Goal: Task Accomplishment & Management: Manage account settings

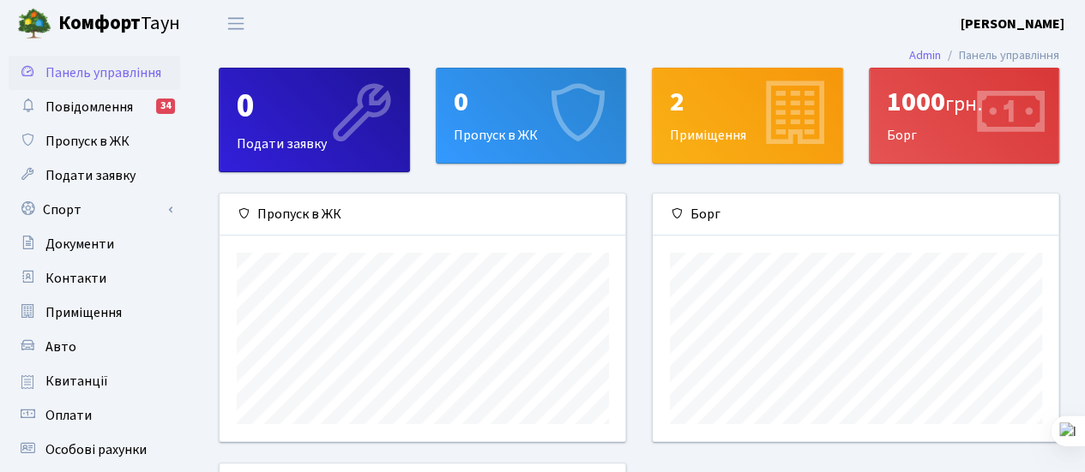
scroll to position [247, 406]
click at [67, 280] on span "Контакти" at bounding box center [75, 278] width 61 height 19
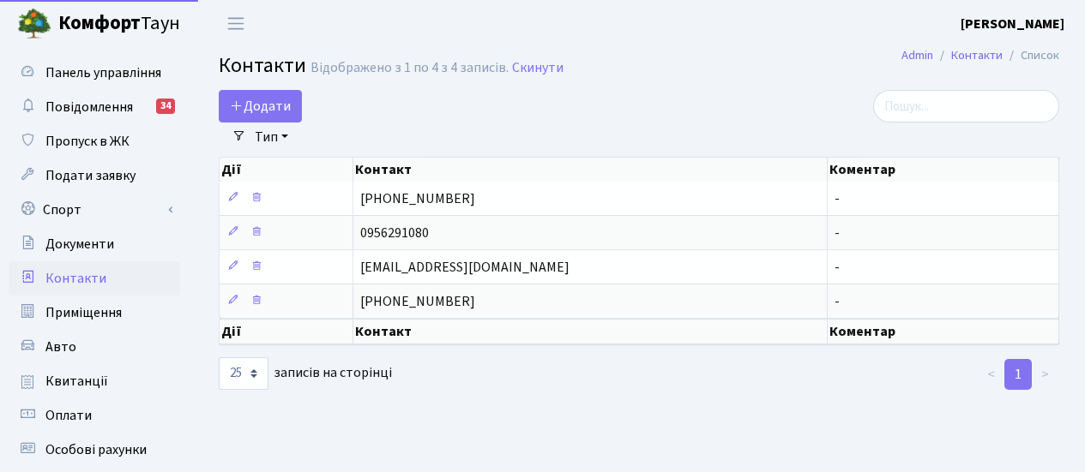
select select "25"
click at [271, 99] on span "Додати" at bounding box center [260, 106] width 61 height 19
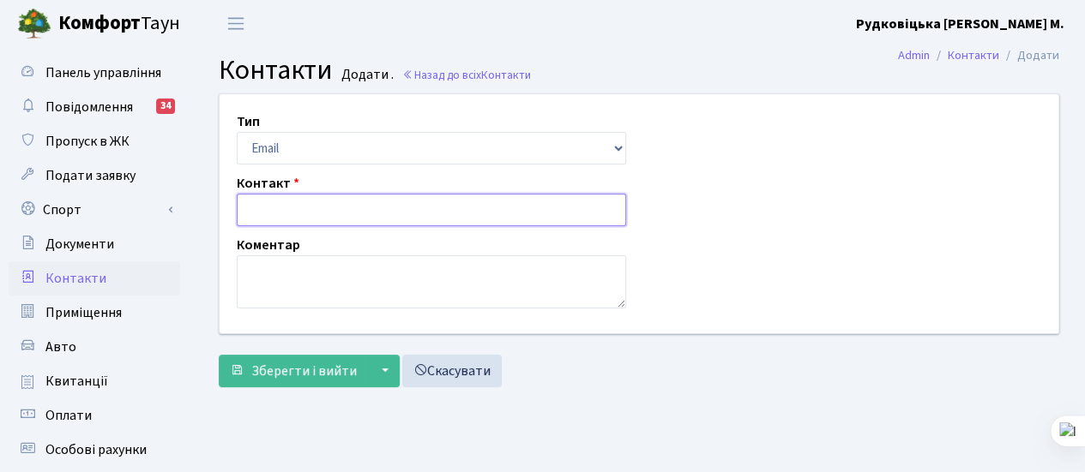
click at [281, 210] on input "text" at bounding box center [431, 210] width 389 height 33
type input "0959464695"
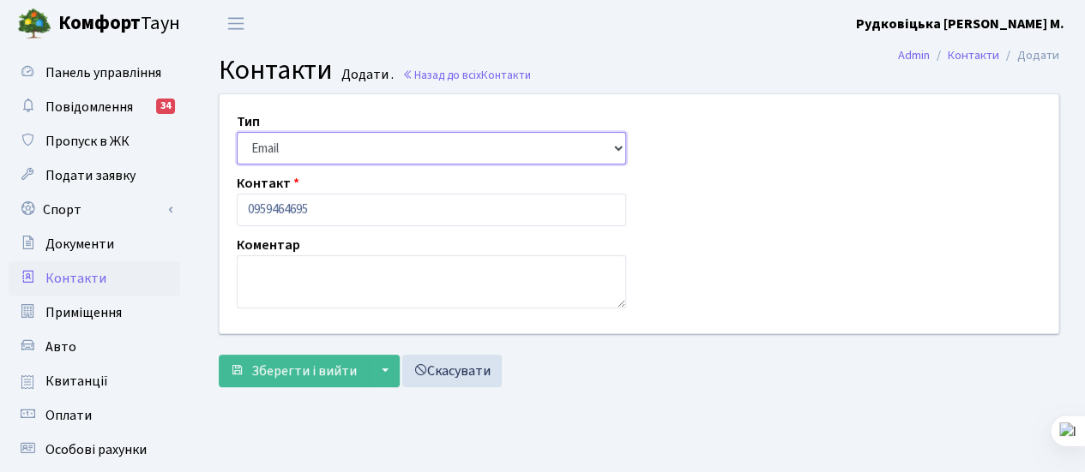
click at [273, 154] on select "Email Телефон" at bounding box center [431, 148] width 389 height 33
select select "1"
click at [237, 132] on select "Email Телефон" at bounding box center [431, 148] width 389 height 33
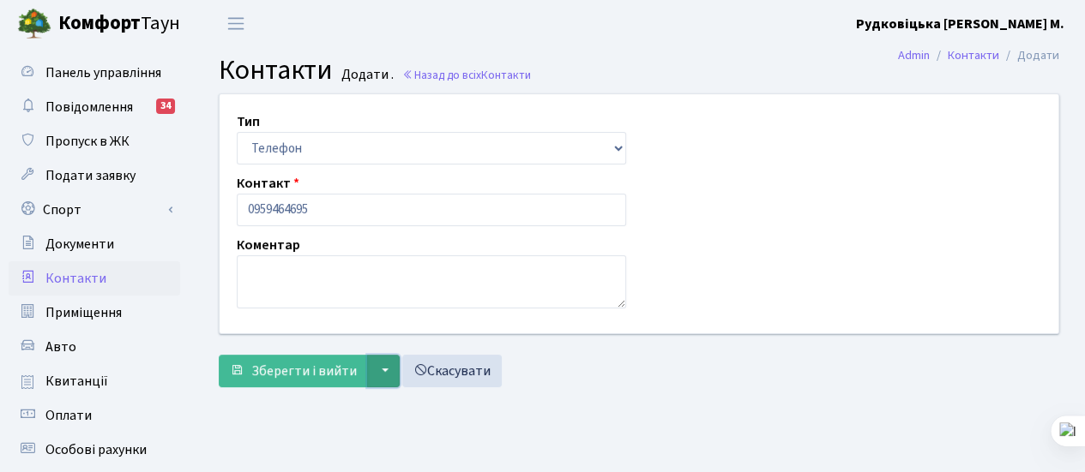
click at [376, 364] on button "▼" at bounding box center [383, 371] width 33 height 33
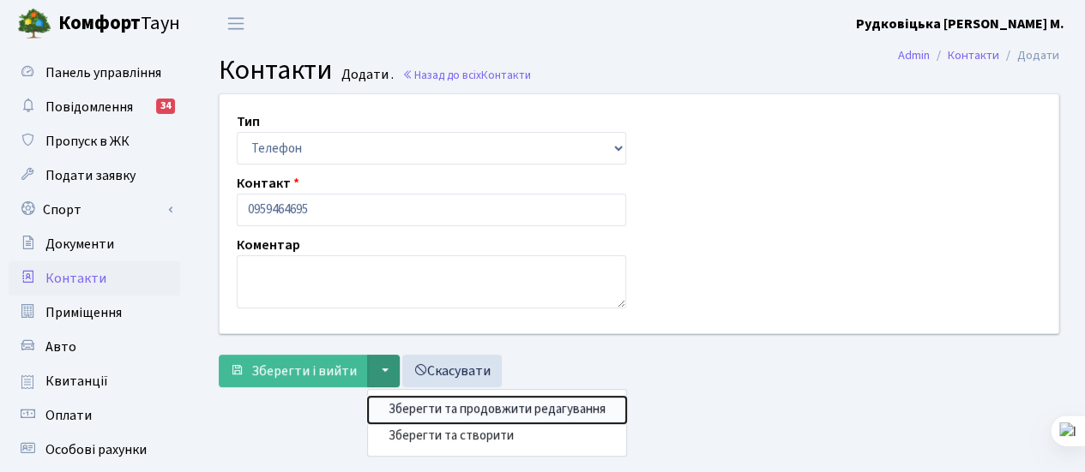
click at [401, 411] on button "Зберегти та продовжити редагування" at bounding box center [497, 410] width 258 height 27
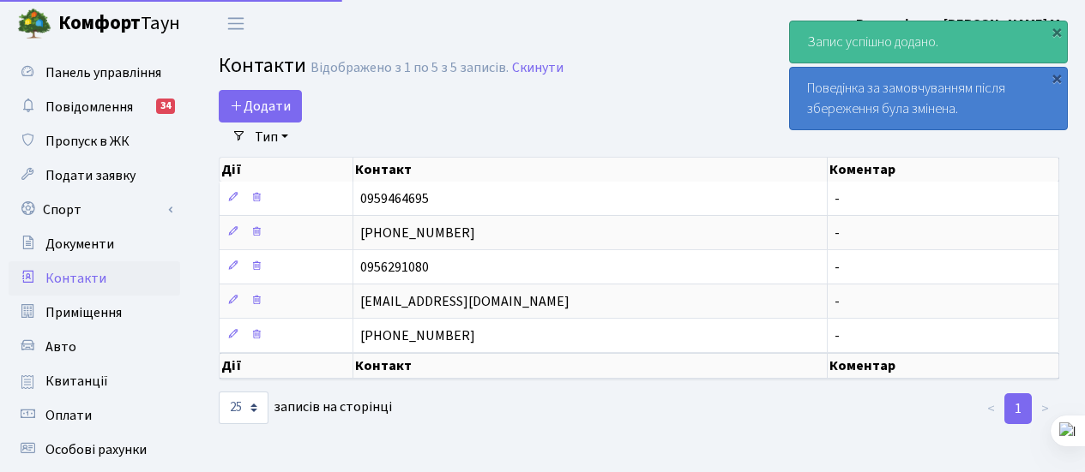
select select "25"
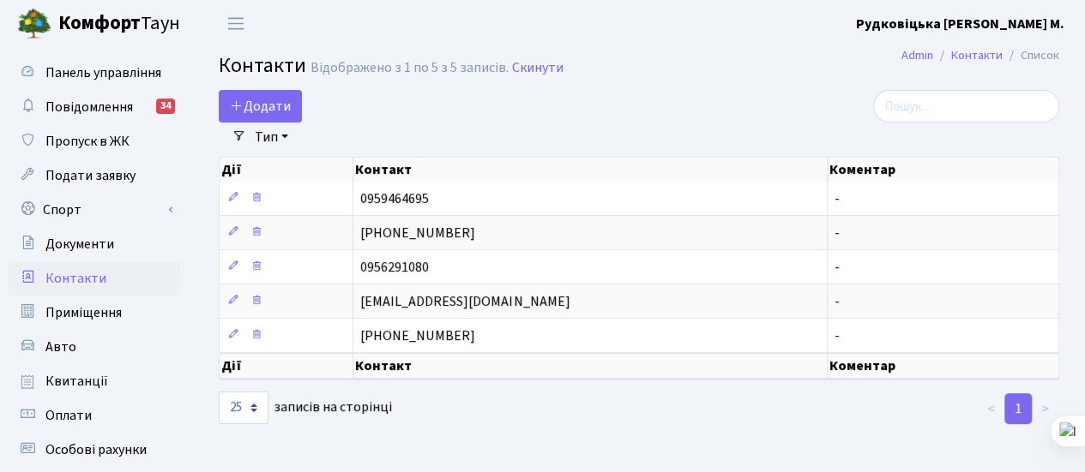
click at [106, 23] on b "Комфорт" at bounding box center [99, 22] width 82 height 27
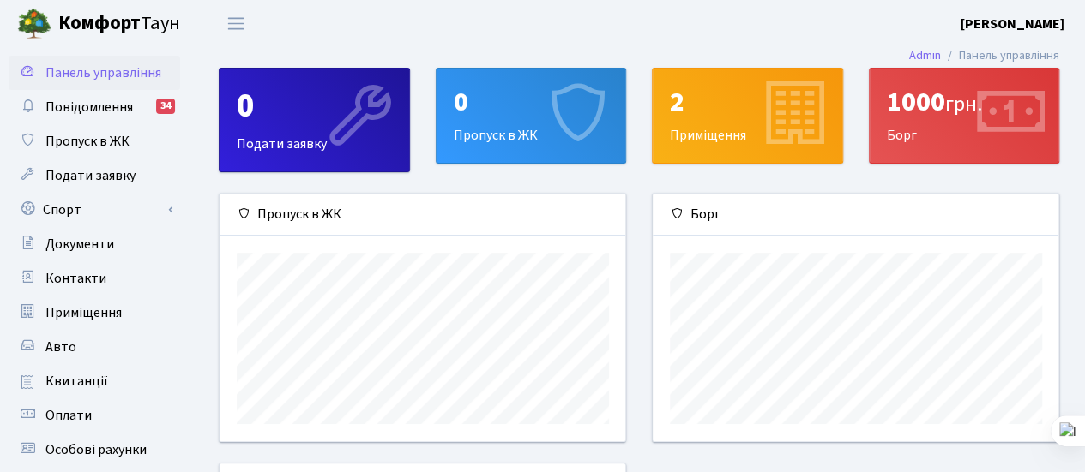
scroll to position [247, 406]
click at [976, 23] on b "Рудковіцька [PERSON_NAME] М." at bounding box center [1012, 24] width 104 height 19
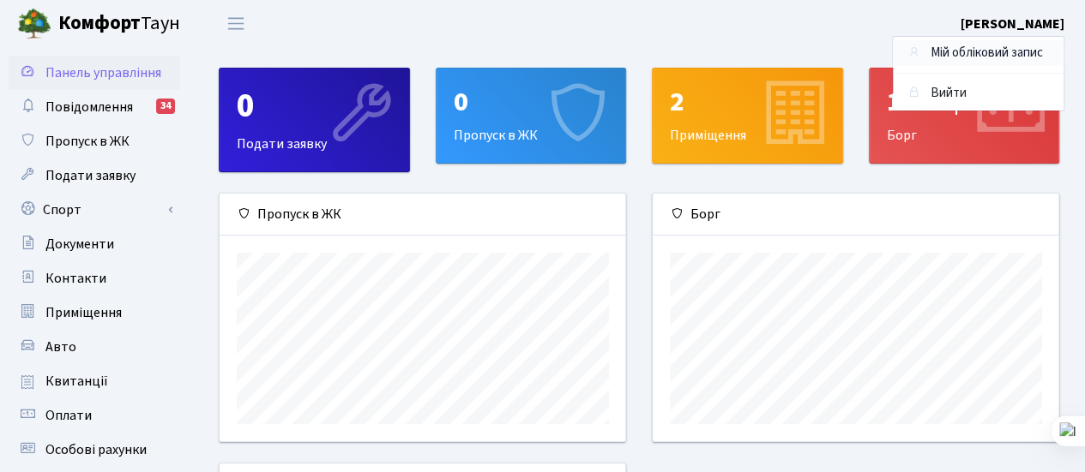
click at [959, 51] on link "Мій обліковий запис" at bounding box center [978, 53] width 171 height 27
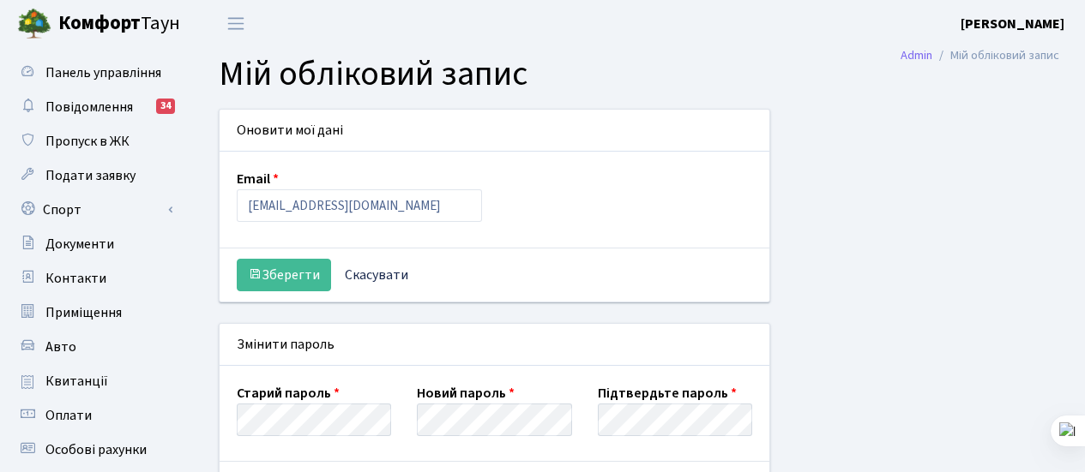
select select
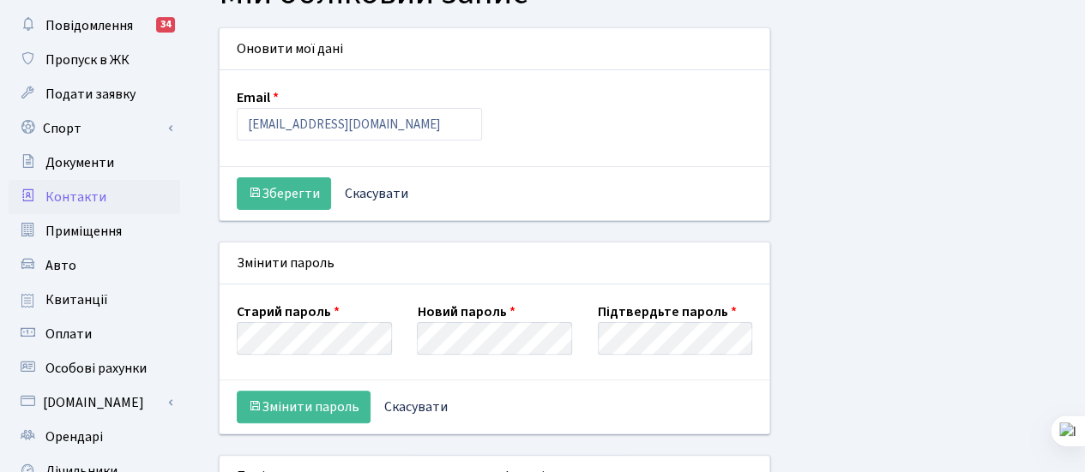
scroll to position [58, 0]
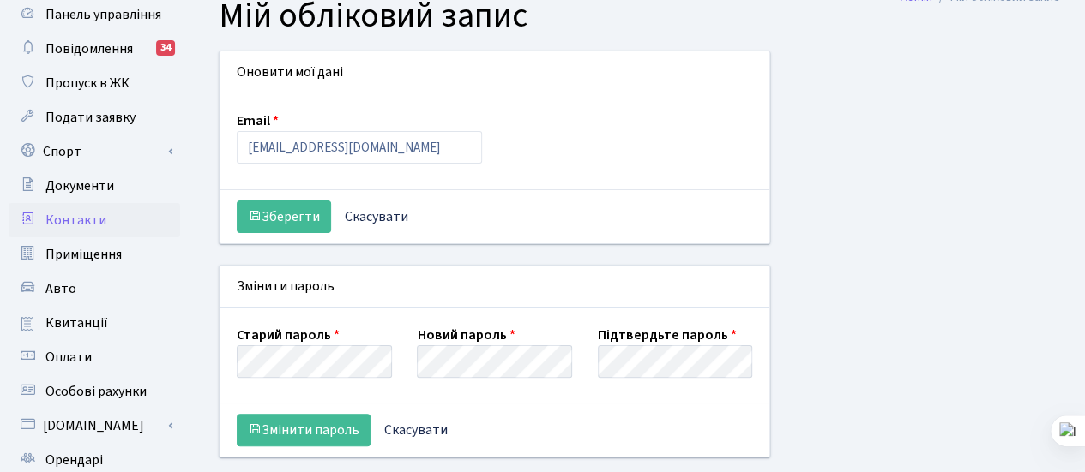
click at [77, 214] on span "Контакти" at bounding box center [75, 220] width 61 height 19
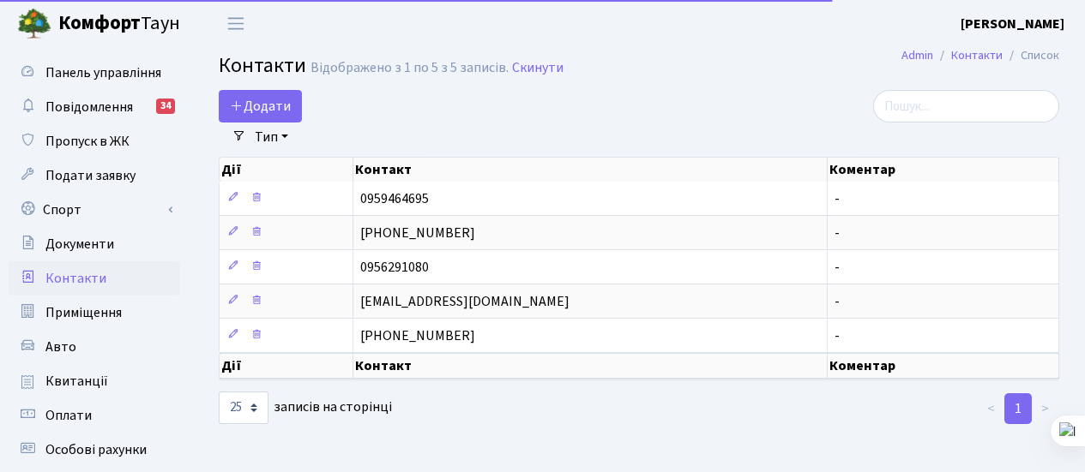
select select "25"
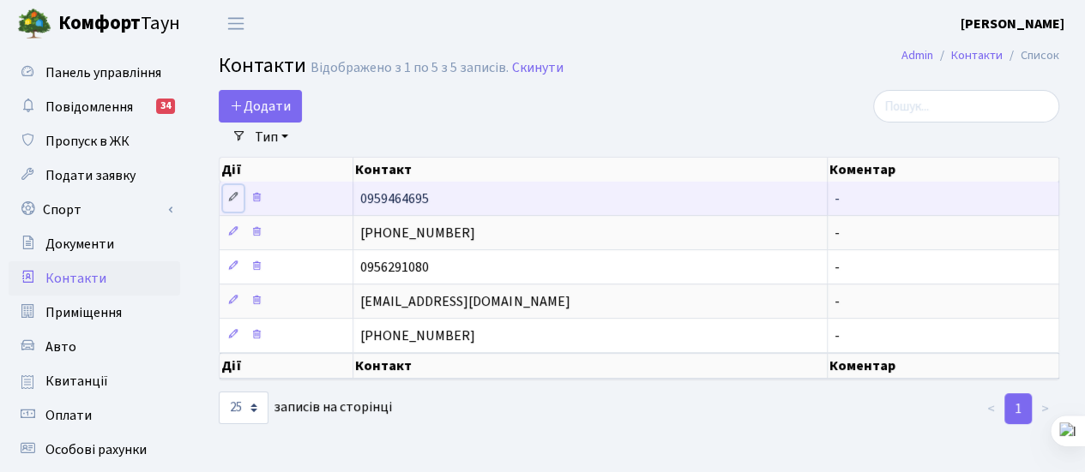
click at [230, 205] on link at bounding box center [233, 198] width 21 height 27
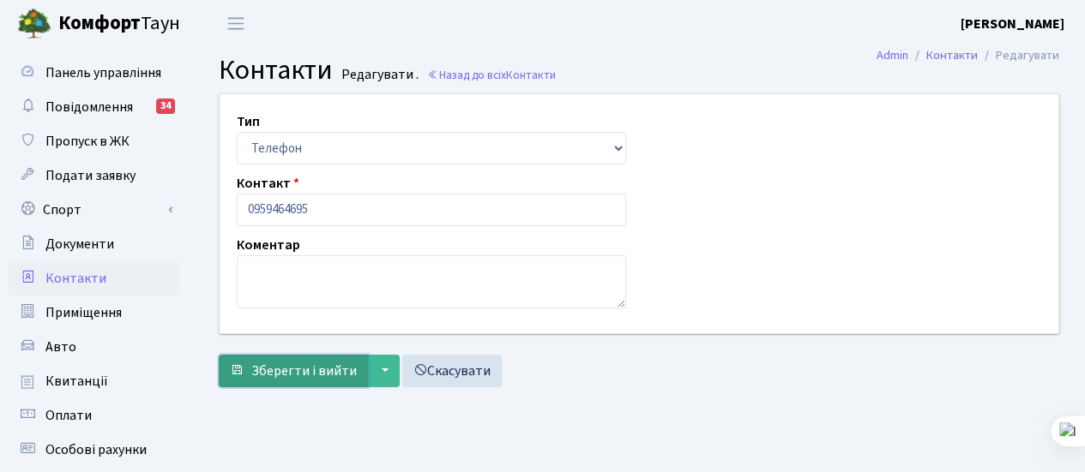
click at [287, 362] on span "Зберегти і вийти" at bounding box center [303, 371] width 105 height 19
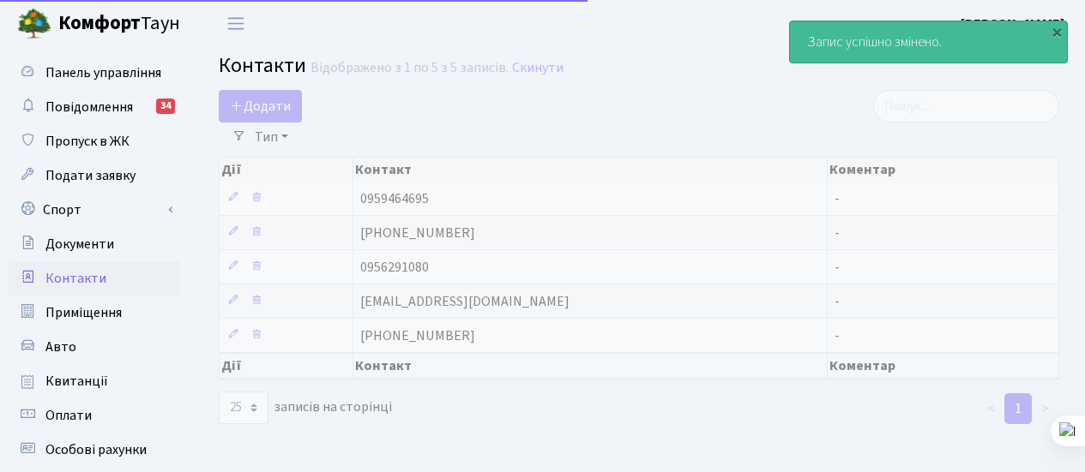
select select "25"
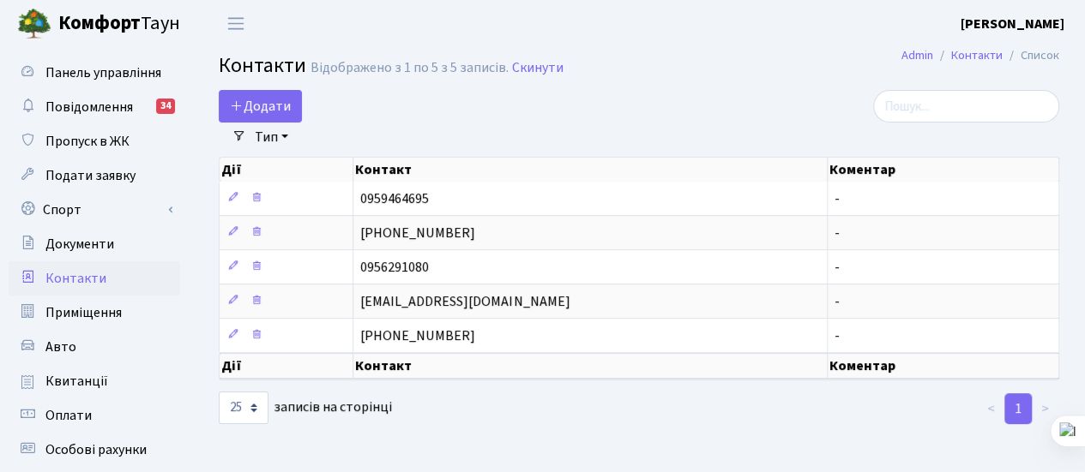
click at [95, 27] on b "Комфорт" at bounding box center [99, 22] width 82 height 27
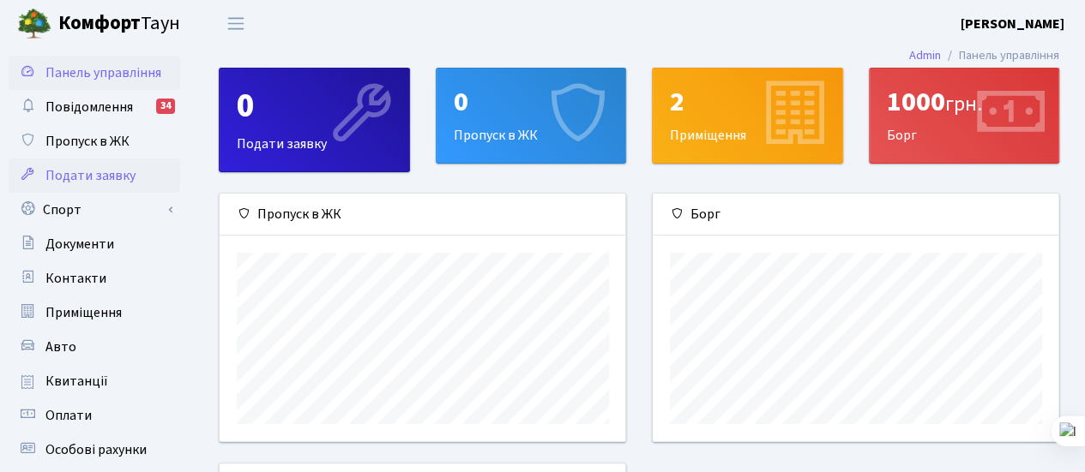
scroll to position [247, 406]
click at [70, 283] on span "Контакти" at bounding box center [75, 278] width 61 height 19
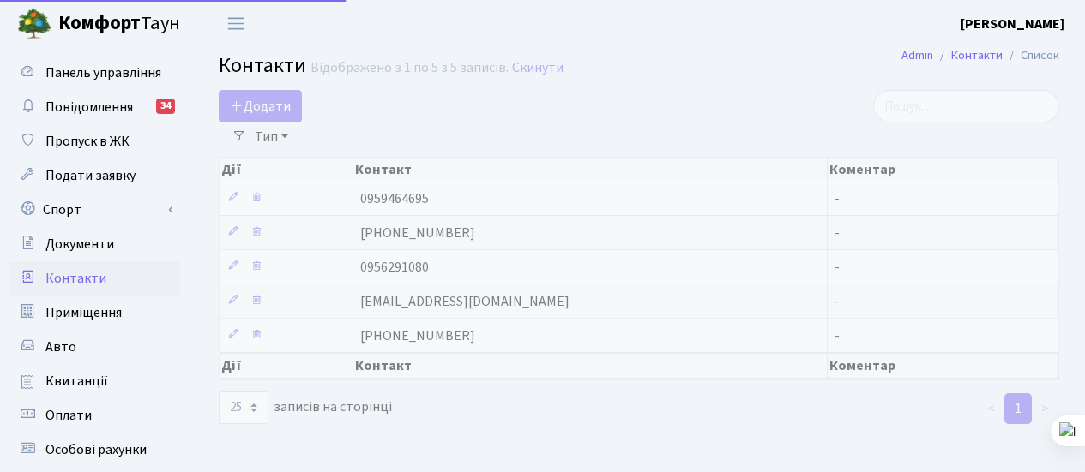
select select "25"
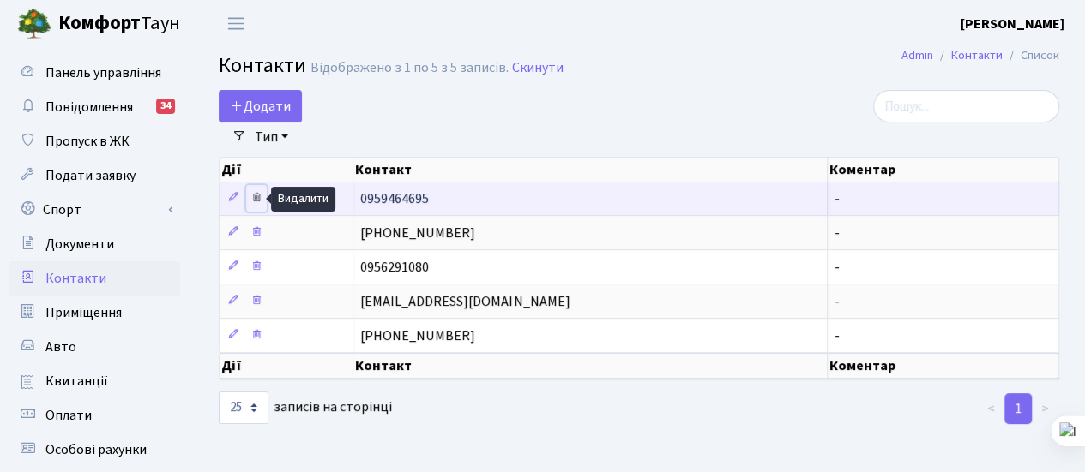
click at [255, 201] on icon at bounding box center [256, 197] width 12 height 12
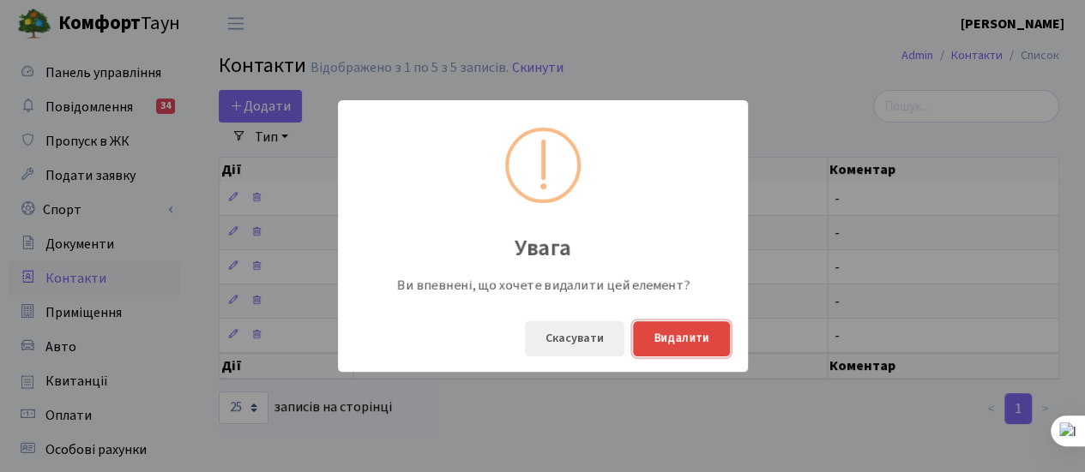
click at [667, 334] on button "Видалити" at bounding box center [681, 339] width 97 height 35
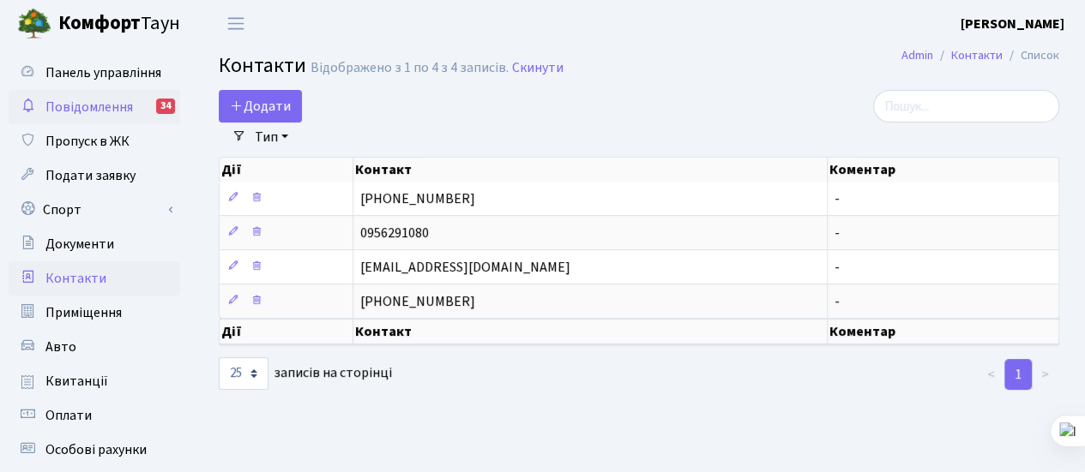
click at [79, 108] on span "Повідомлення" at bounding box center [88, 107] width 87 height 19
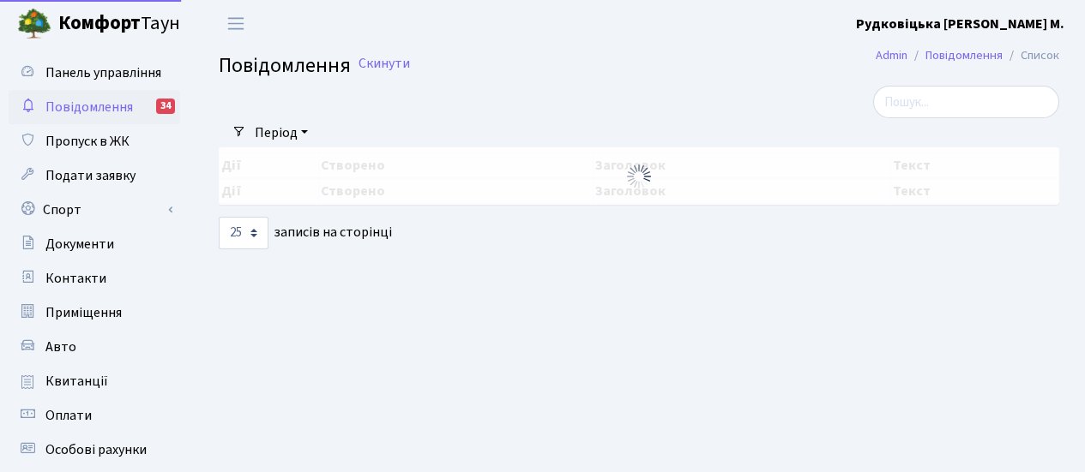
select select "25"
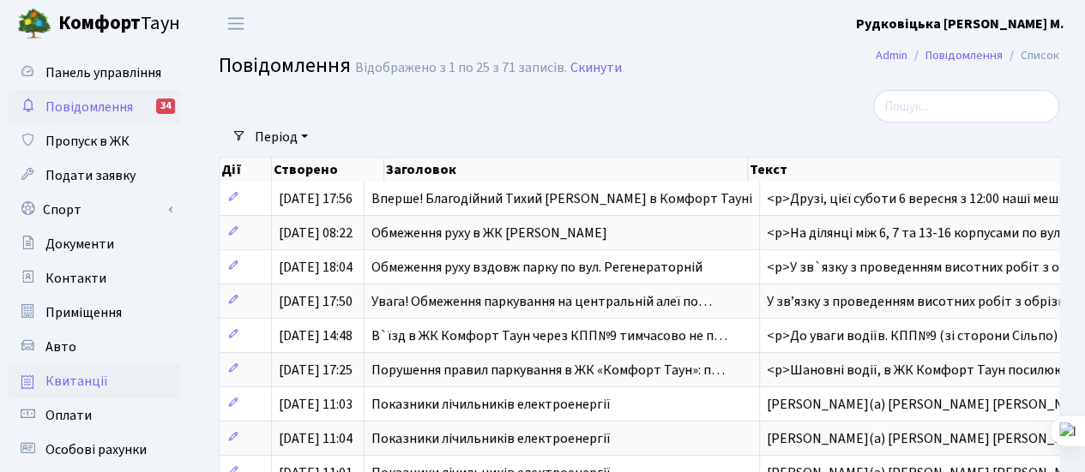
click at [51, 376] on span "Квитанції" at bounding box center [76, 381] width 63 height 19
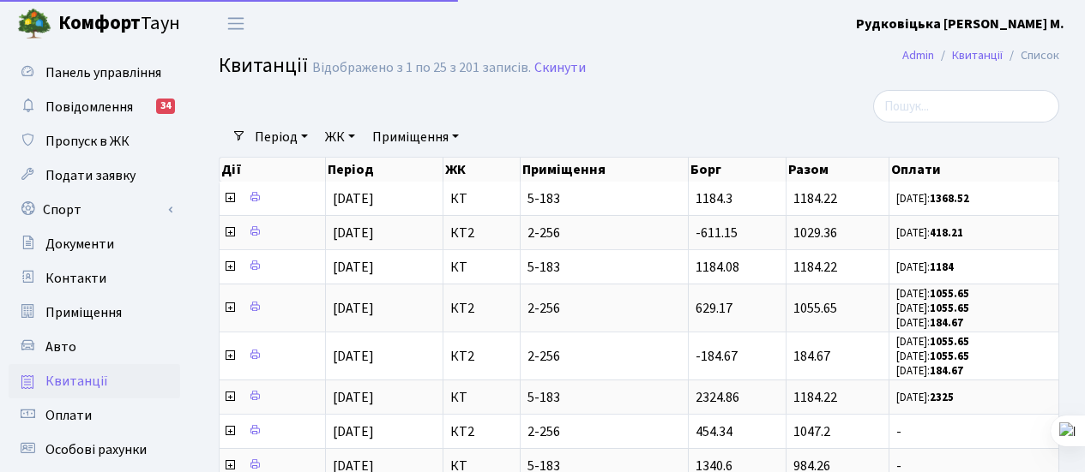
select select "25"
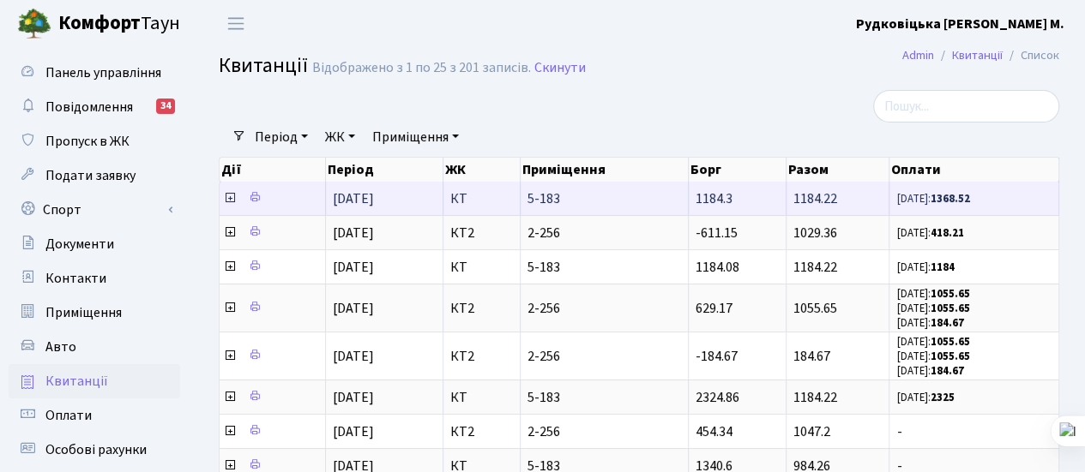
scroll to position [1, 0]
click at [319, 199] on td at bounding box center [272, 198] width 106 height 33
click at [309, 198] on td at bounding box center [272, 198] width 106 height 33
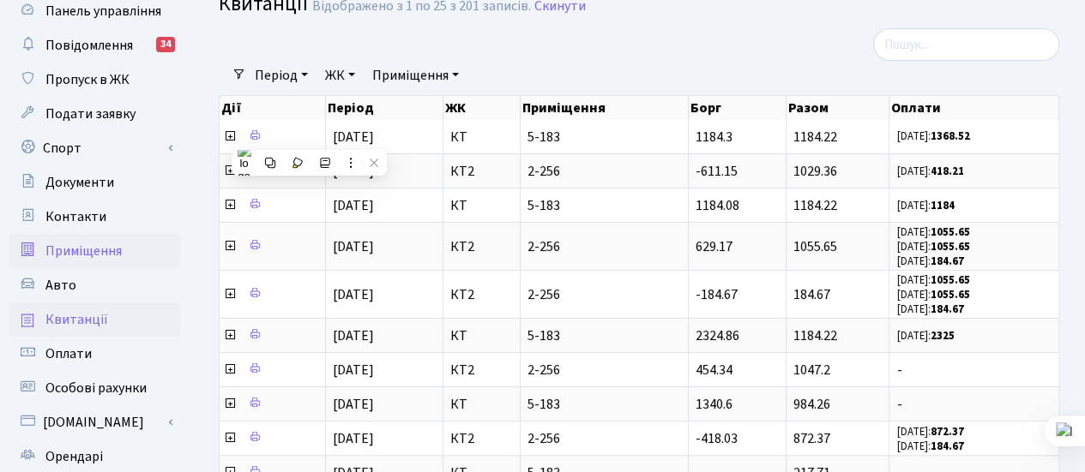
scroll to position [86, 0]
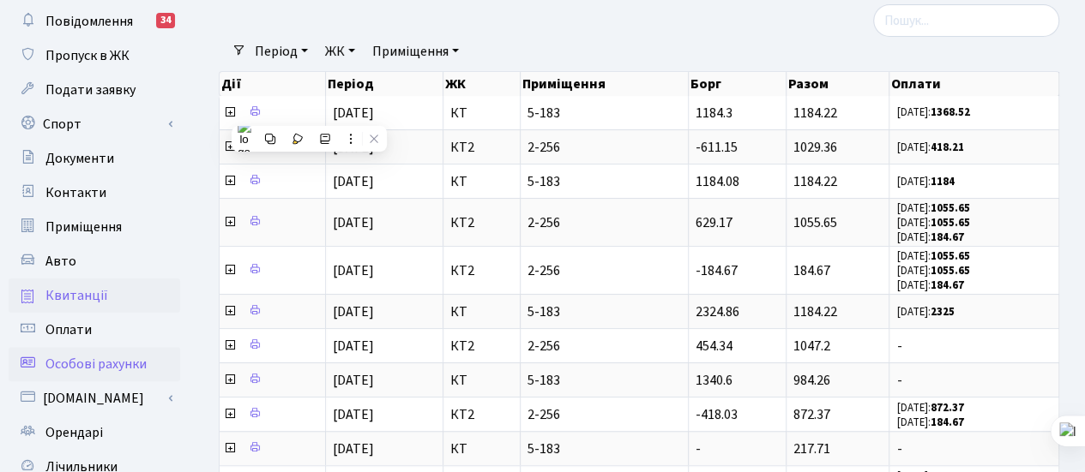
click at [63, 364] on span "Особові рахунки" at bounding box center [95, 364] width 101 height 19
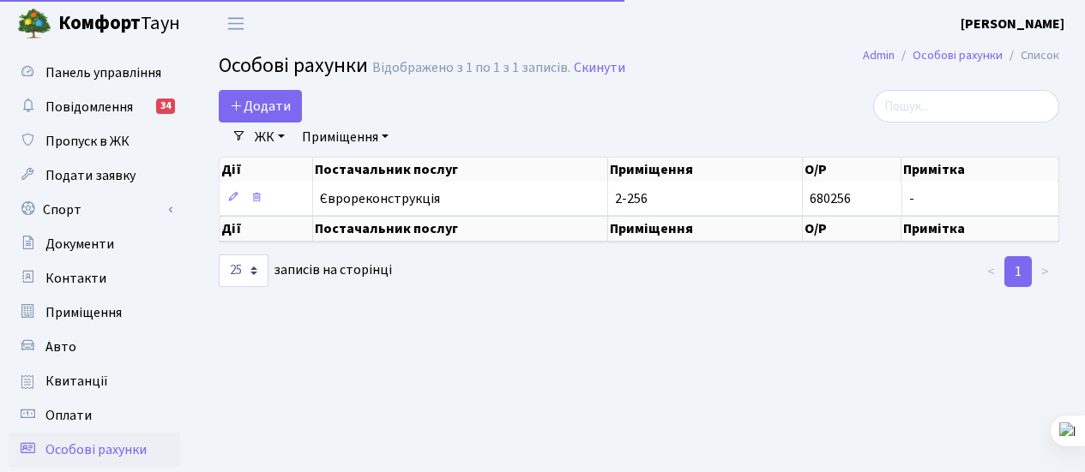
select select "25"
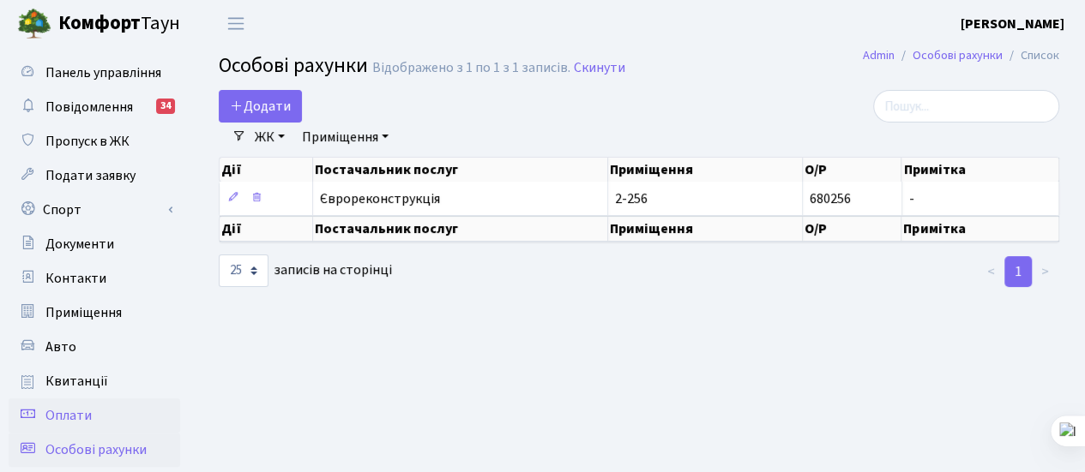
click at [63, 409] on span "Оплати" at bounding box center [68, 415] width 46 height 19
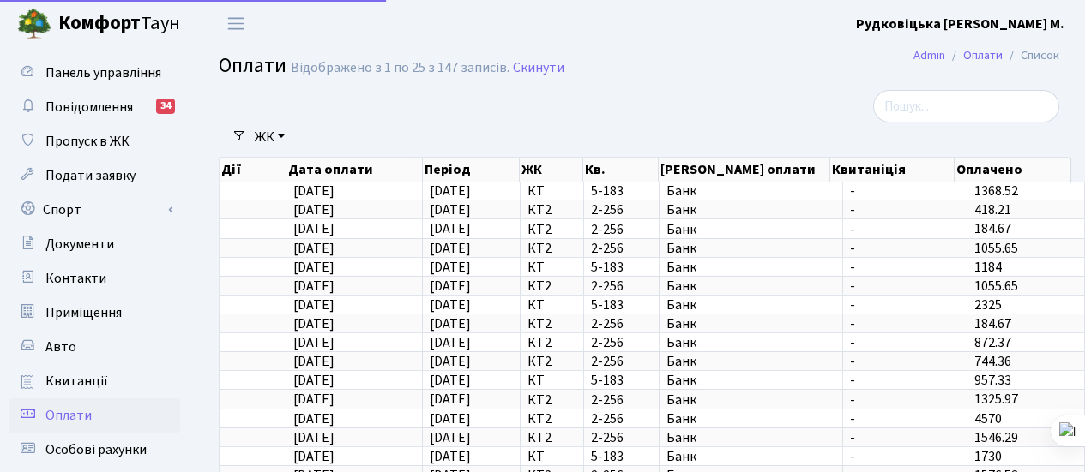
select select "25"
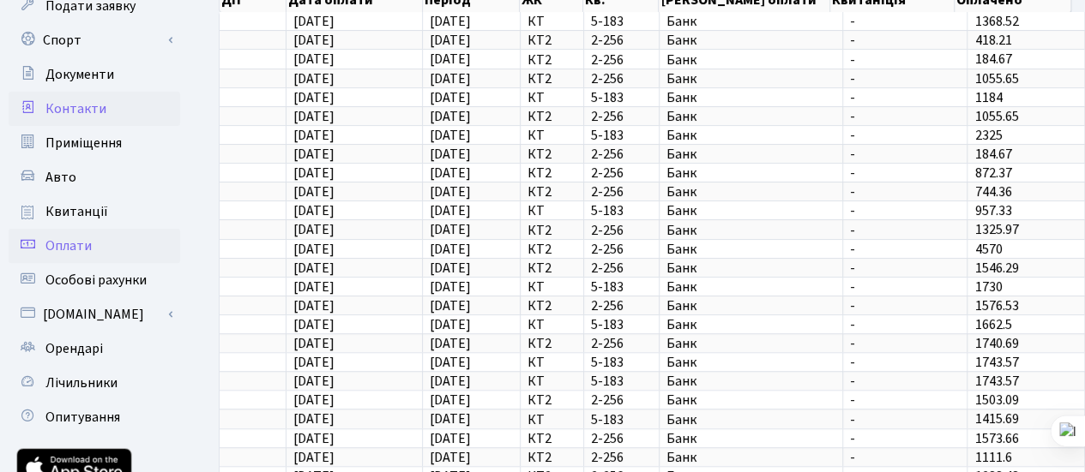
scroll to position [171, 0]
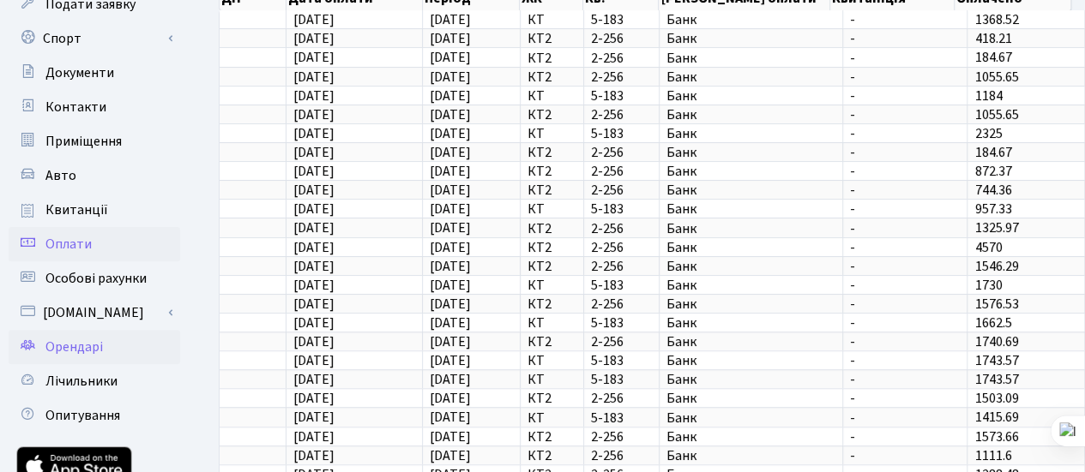
click at [67, 344] on span "Орендарі" at bounding box center [73, 347] width 57 height 19
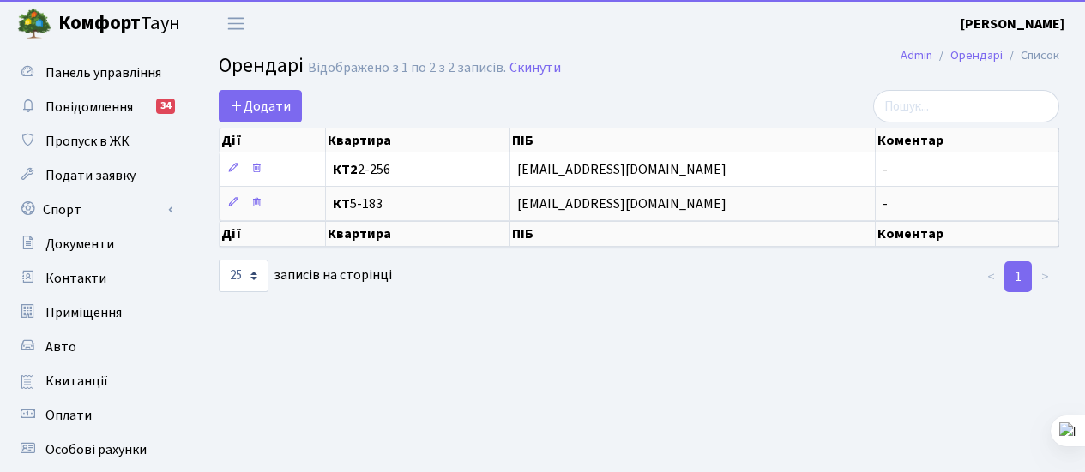
select select "25"
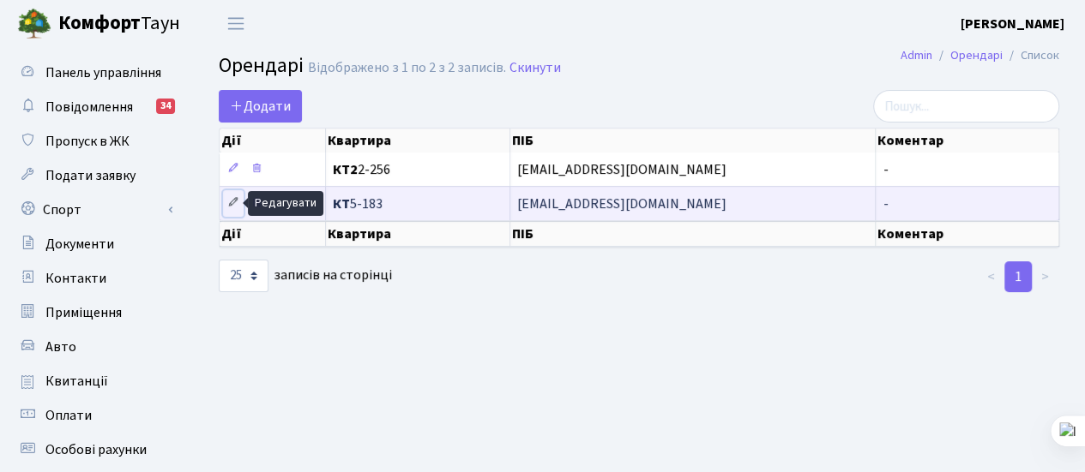
click at [235, 207] on icon at bounding box center [233, 202] width 12 height 12
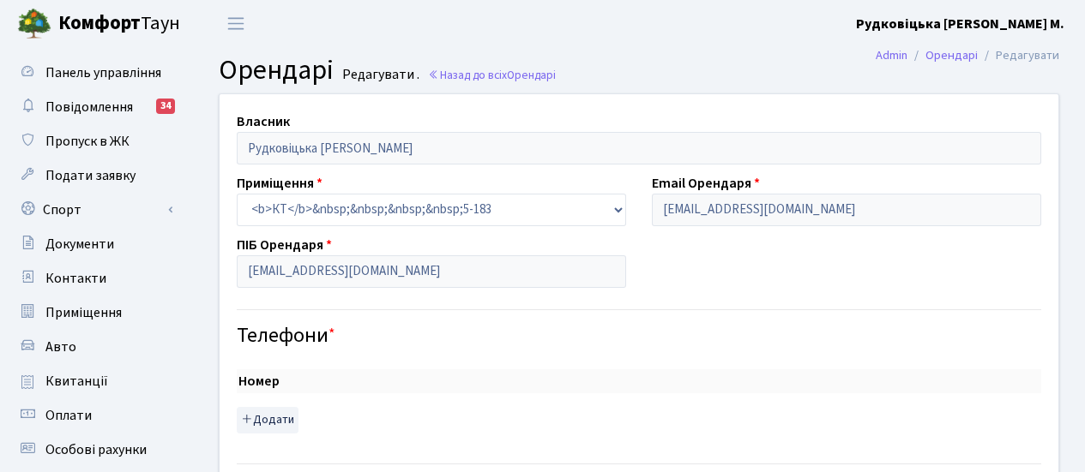
select select "261"
checkbox input "true"
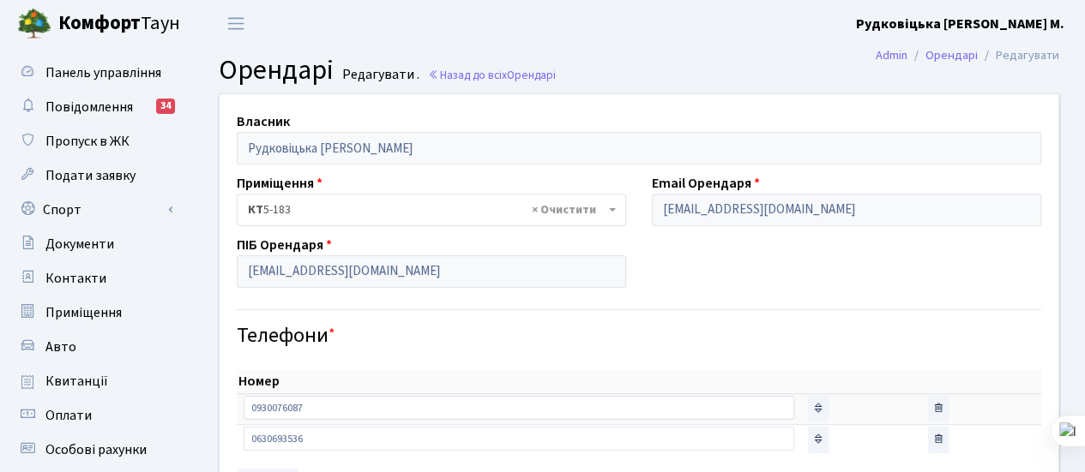
click at [112, 31] on b "Комфорт" at bounding box center [99, 22] width 82 height 27
